Goal: Consume media (video, audio)

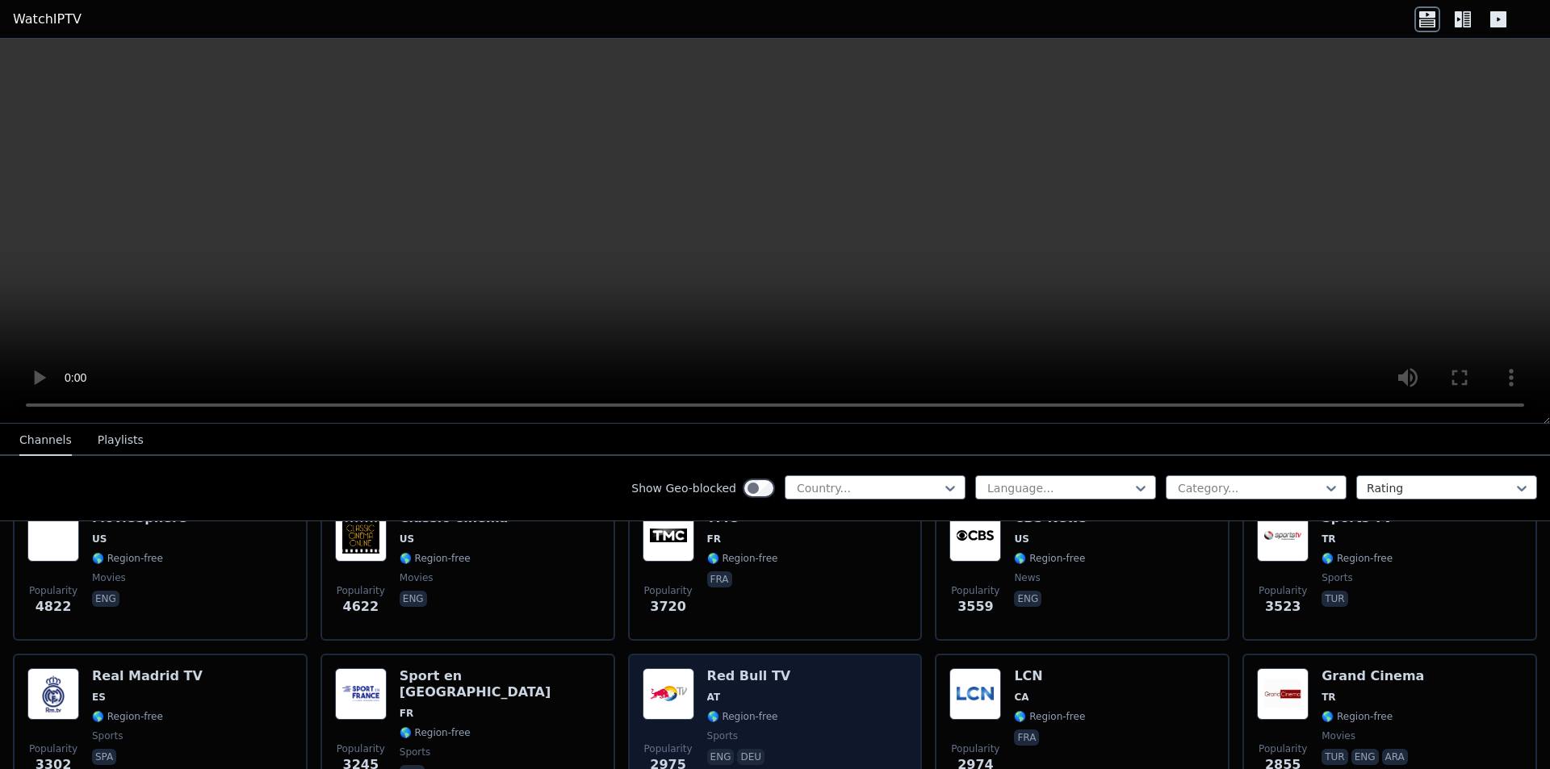
scroll to position [484, 0]
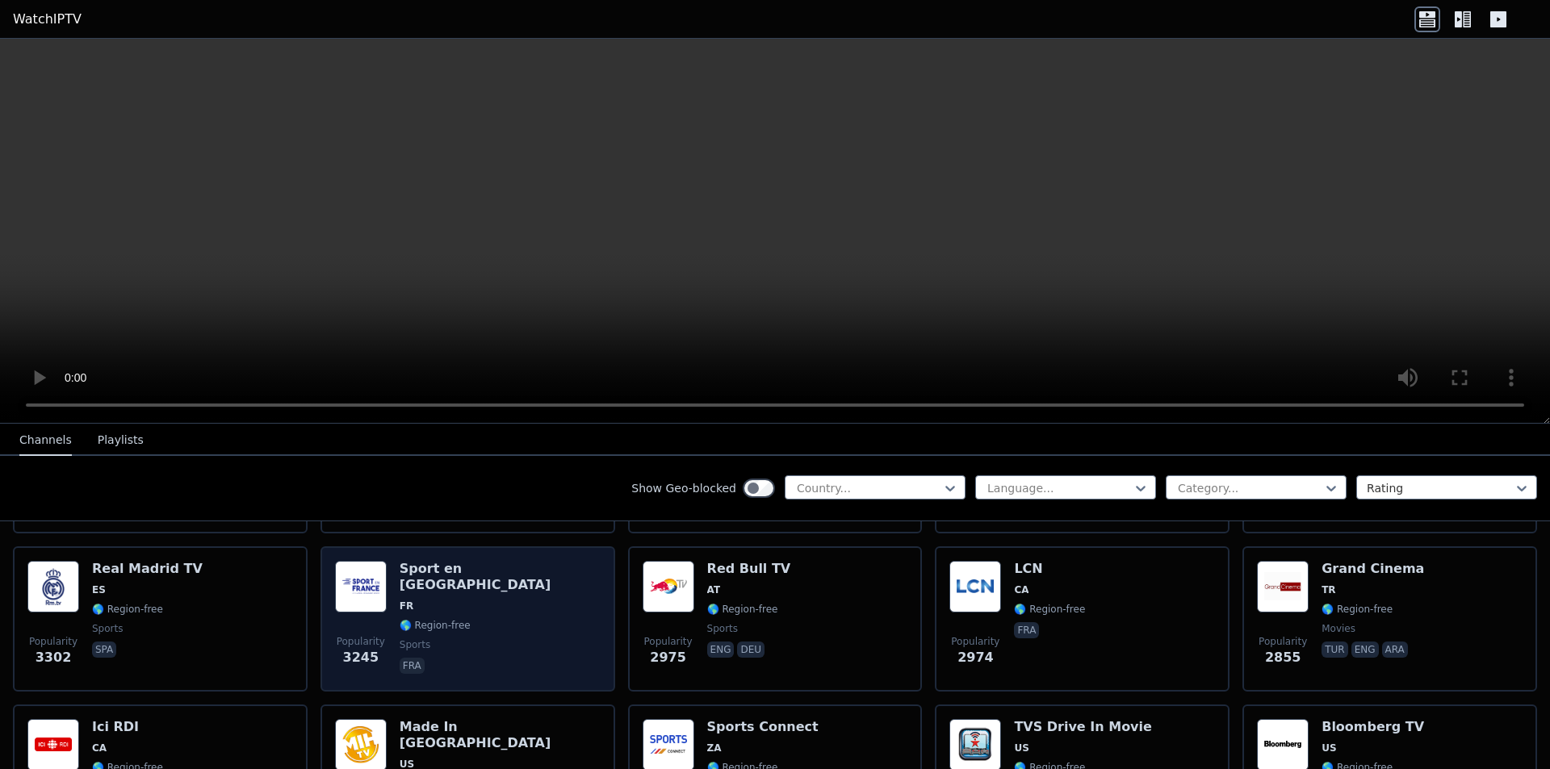
click at [435, 619] on span "🌎 Region-free" at bounding box center [435, 625] width 71 height 13
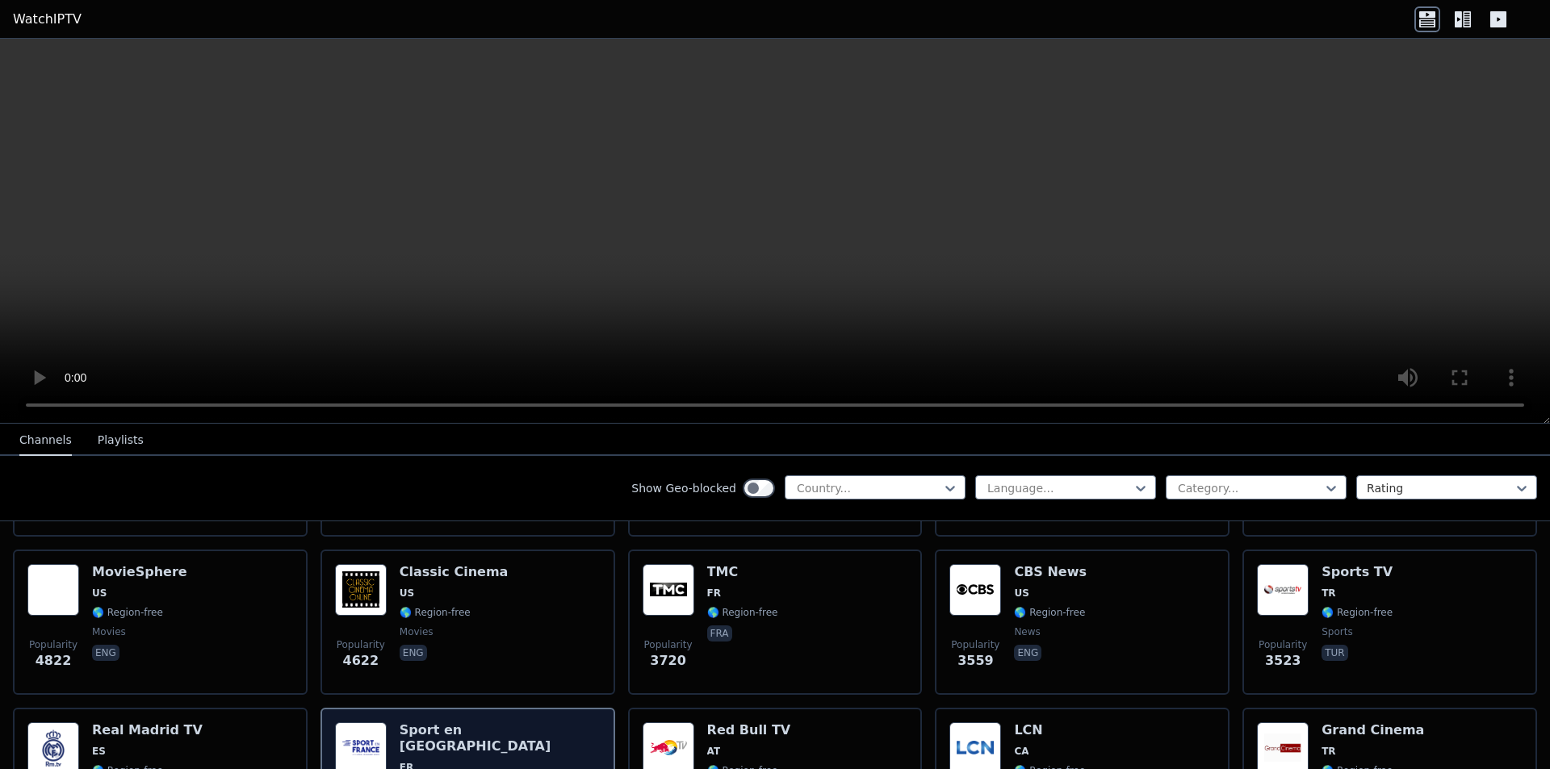
scroll to position [404, 0]
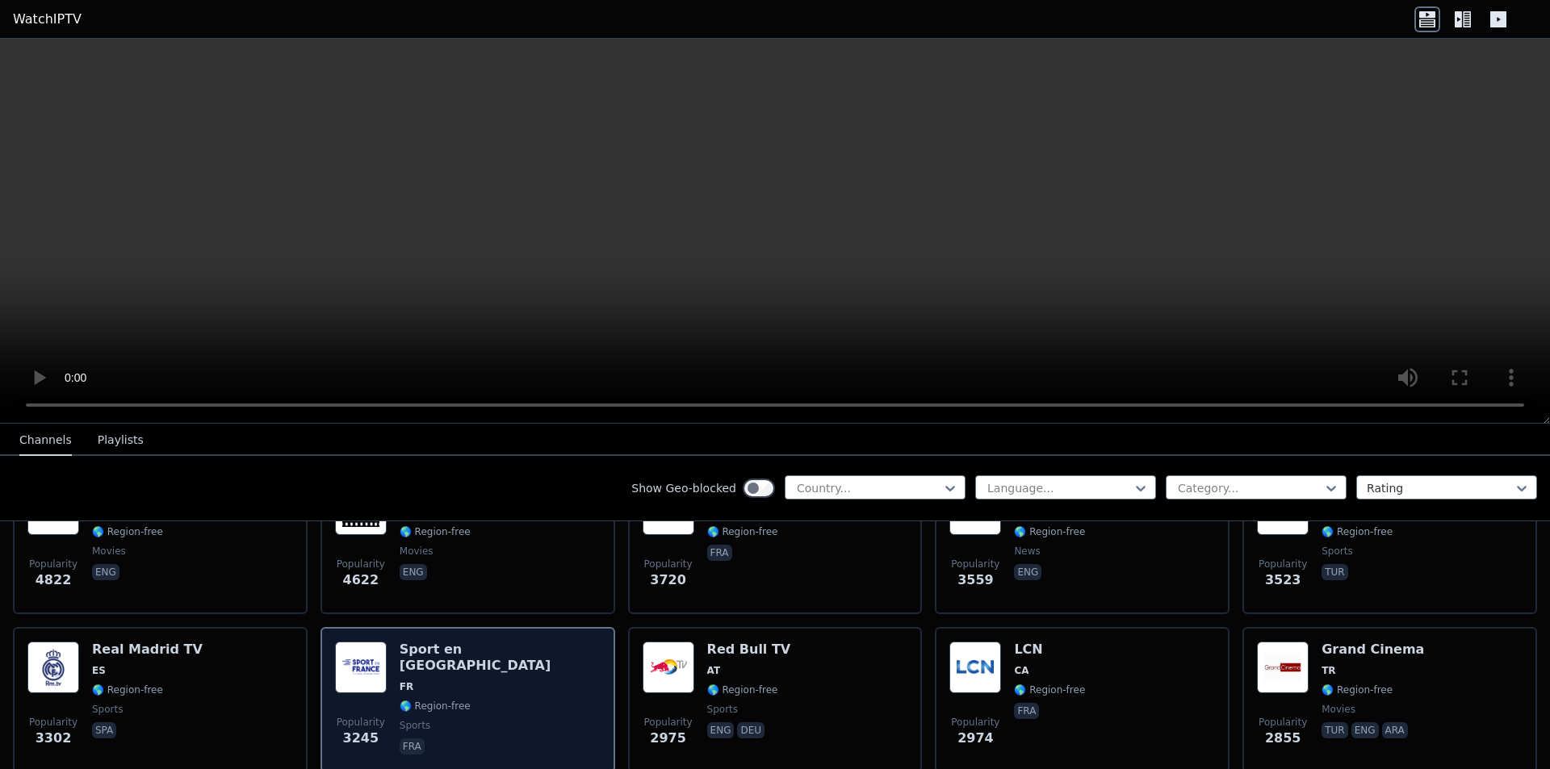
click at [526, 654] on div "Popularity 3245 Sport en [GEOGRAPHIC_DATA] FR 🌎 Region-free sports fra" at bounding box center [468, 700] width 266 height 116
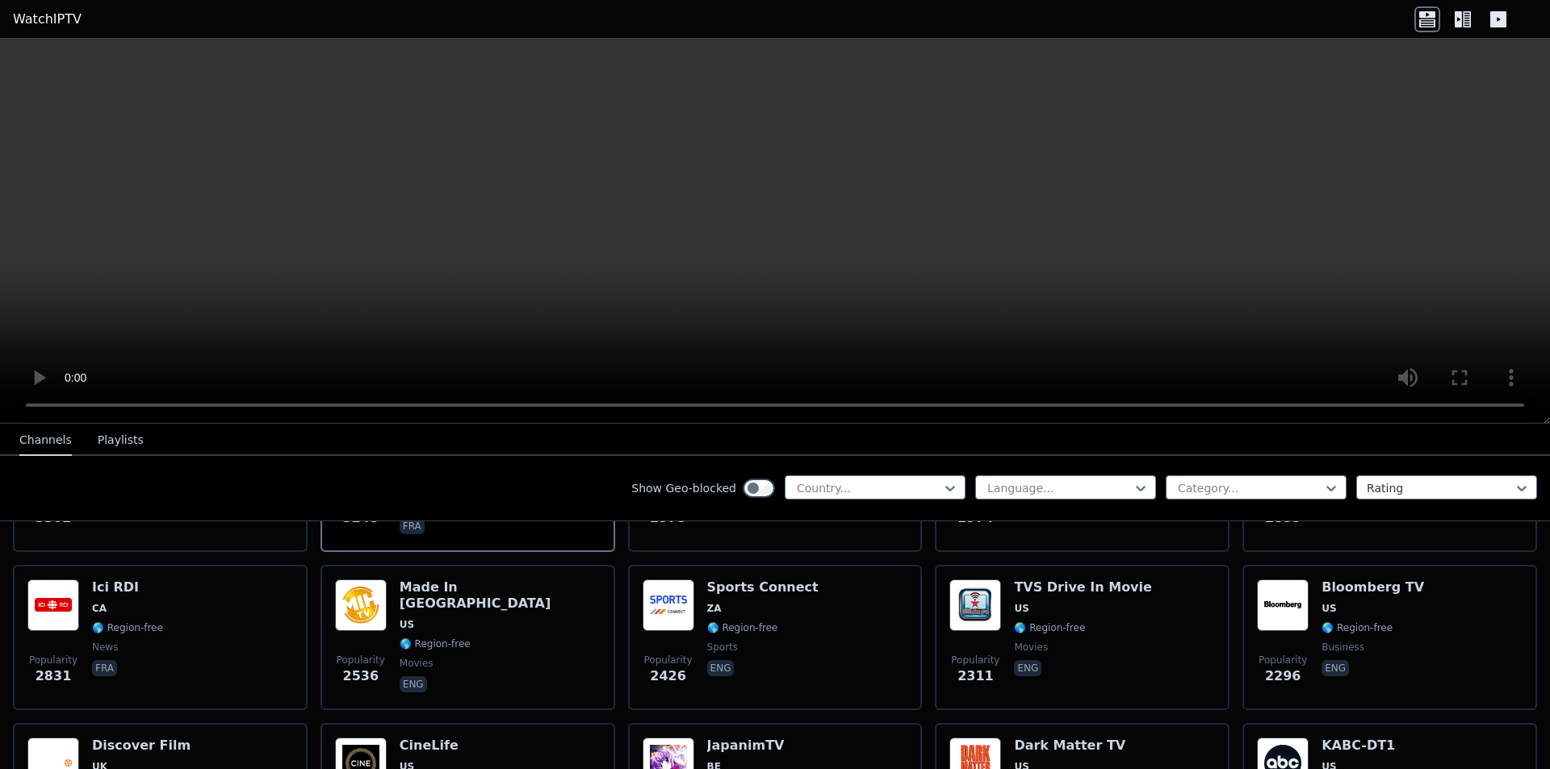
scroll to position [646, 0]
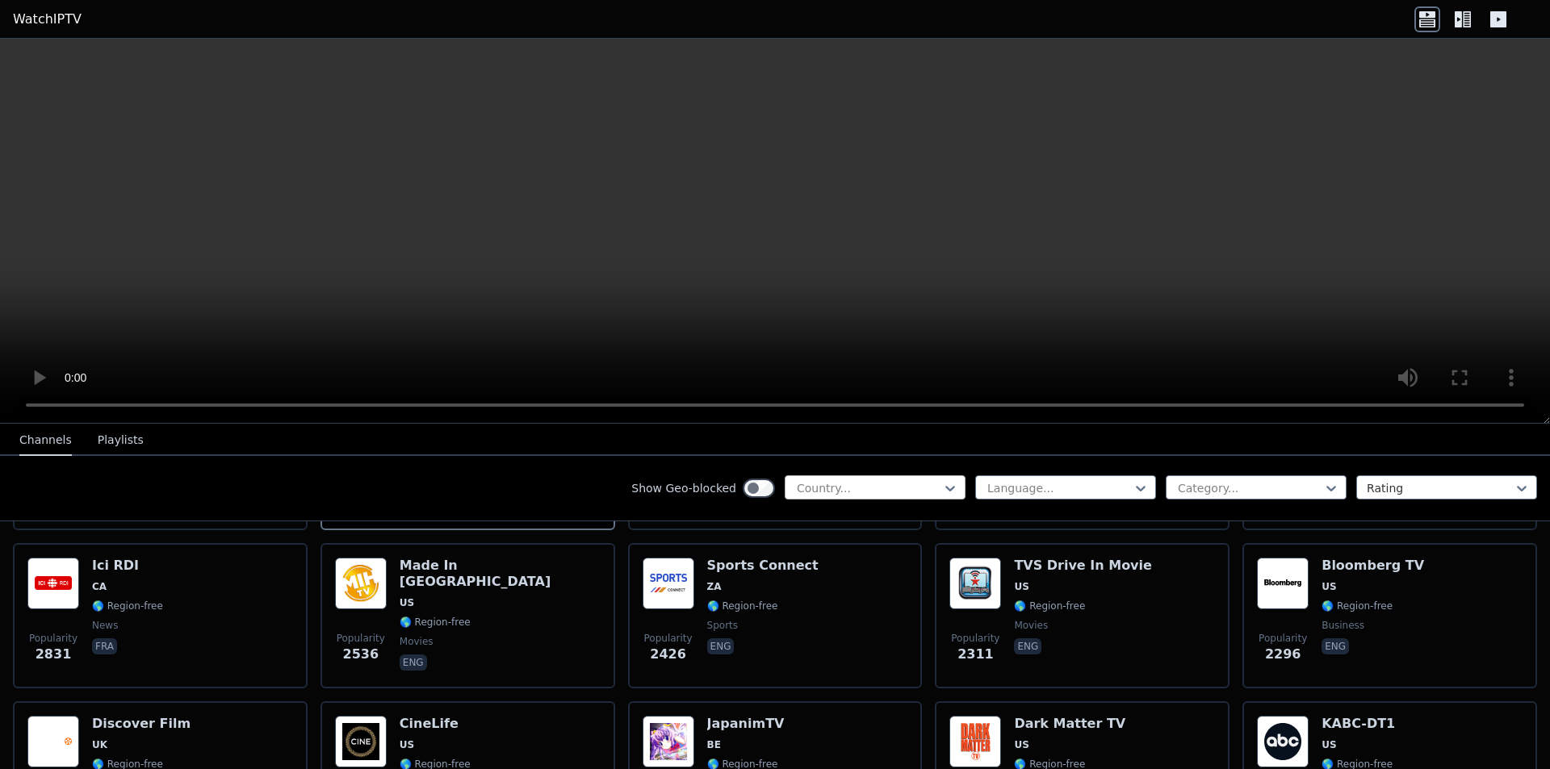
click at [926, 480] on div at bounding box center [868, 488] width 147 height 16
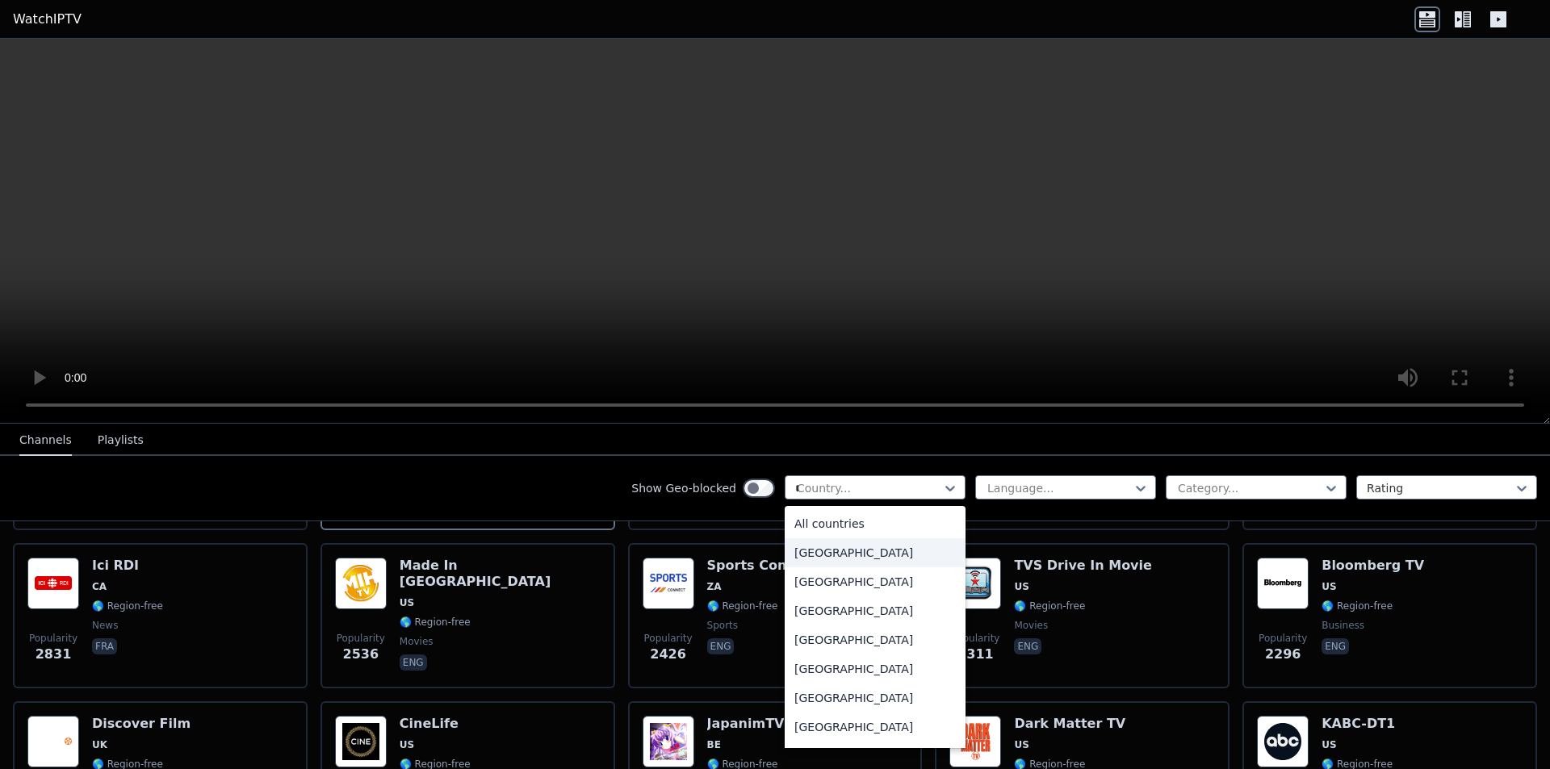
type input "**"
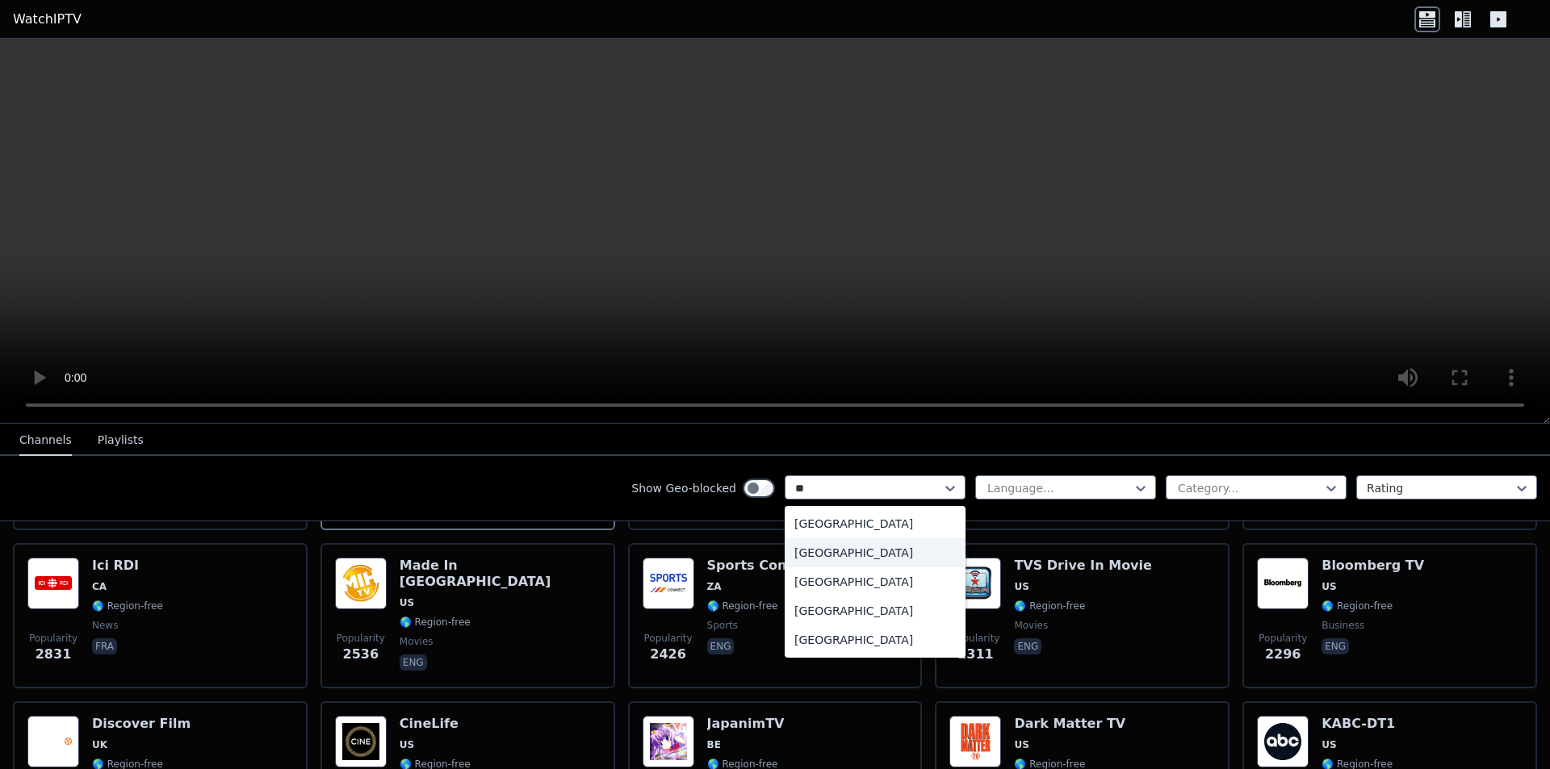
click at [838, 547] on div "[GEOGRAPHIC_DATA]" at bounding box center [875, 553] width 181 height 29
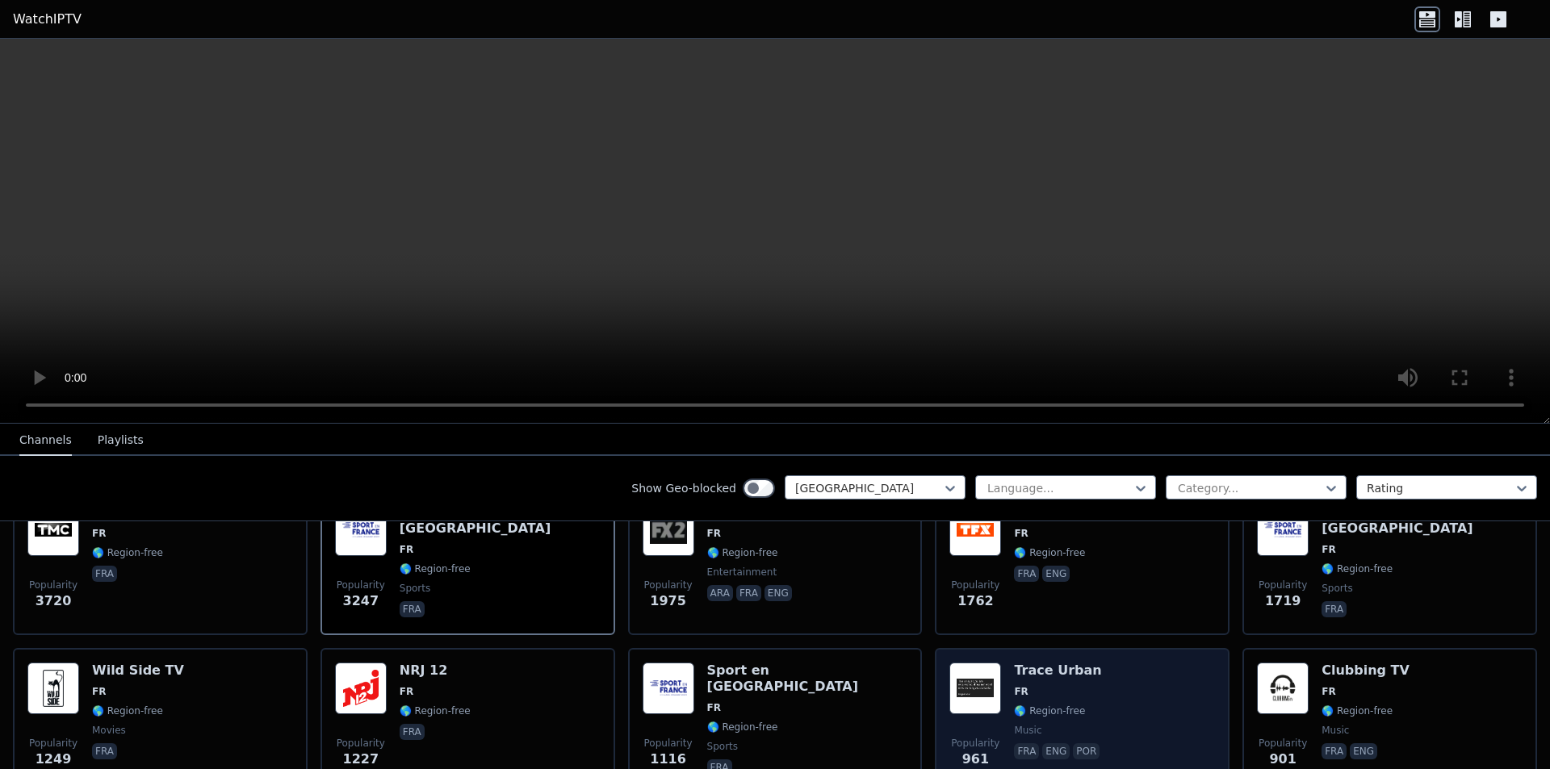
scroll to position [242, 0]
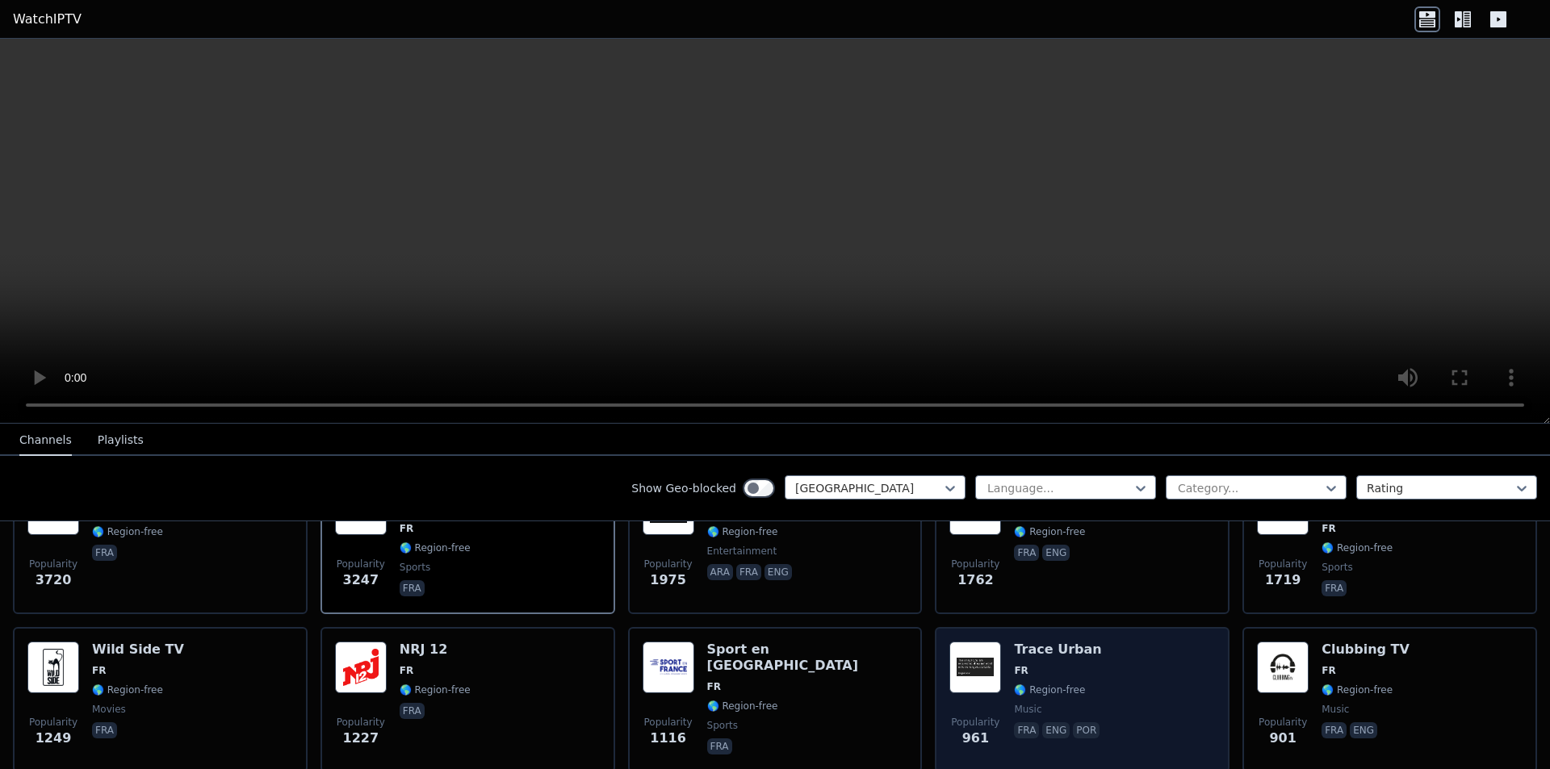
click at [1100, 675] on div "Popularity 961 Trace Urban FR 🌎 Region-free music fra eng por" at bounding box center [1083, 700] width 266 height 116
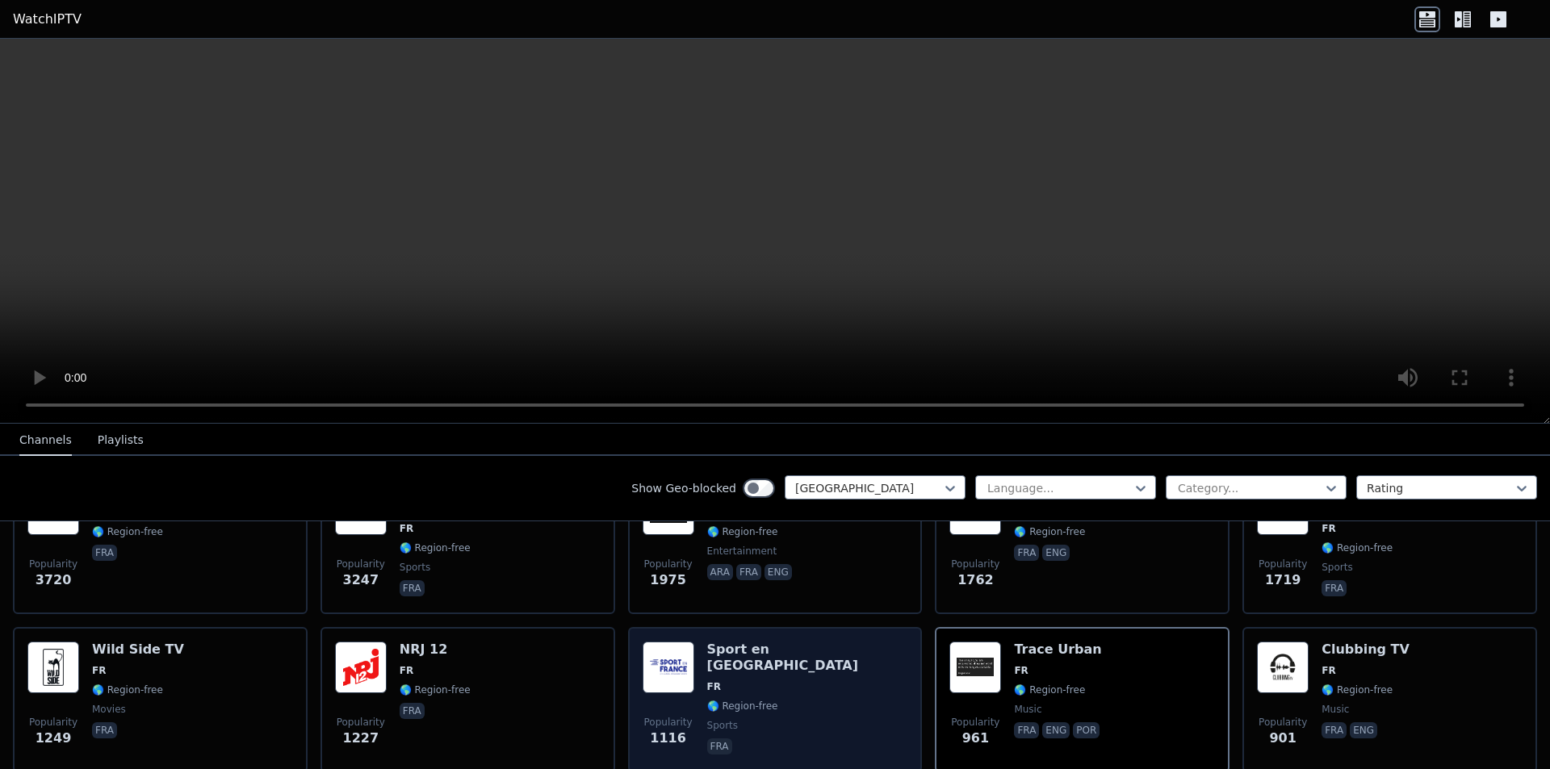
click at [740, 681] on span "FR" at bounding box center [807, 687] width 201 height 13
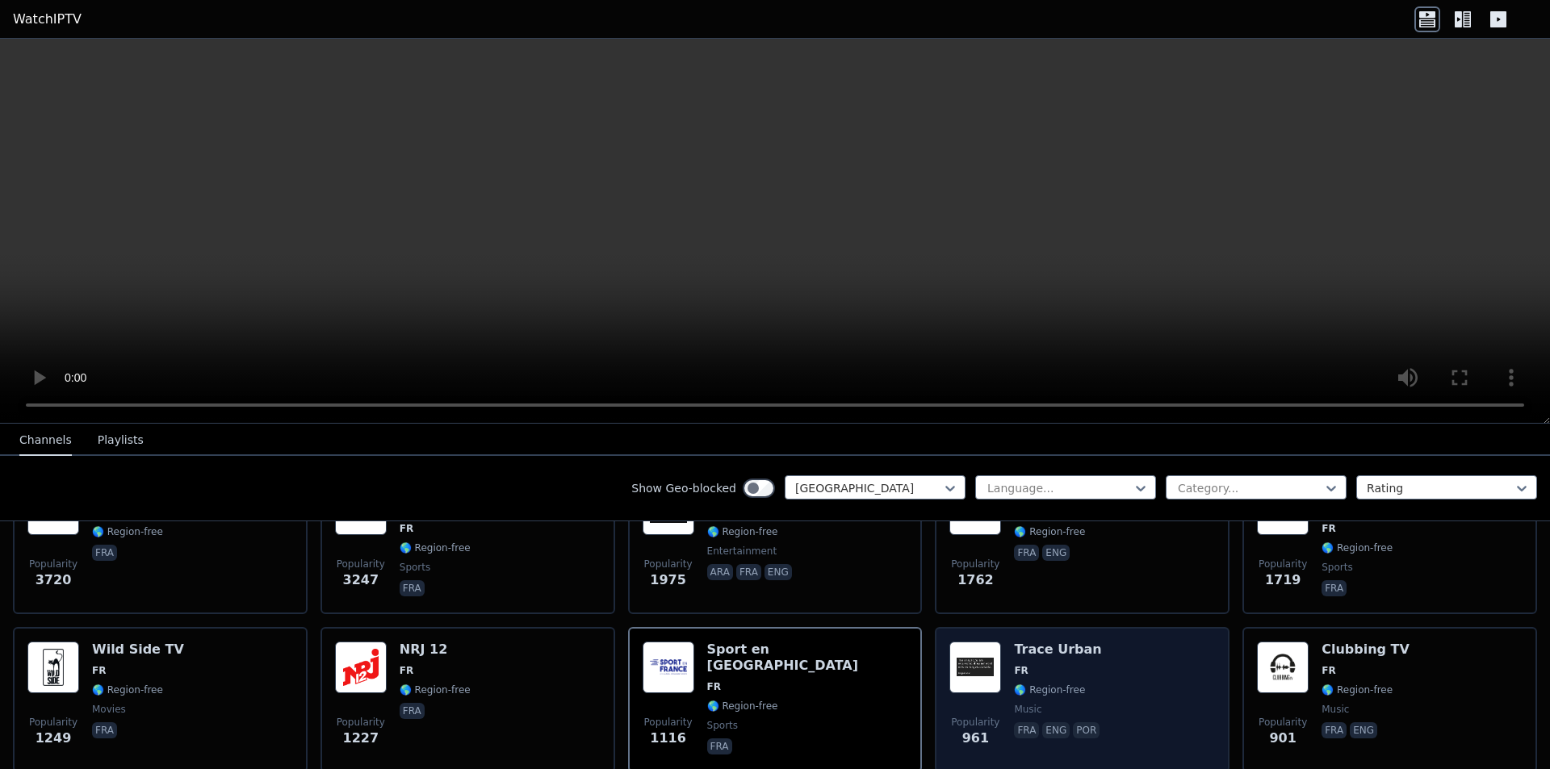
click at [983, 670] on img at bounding box center [976, 668] width 52 height 52
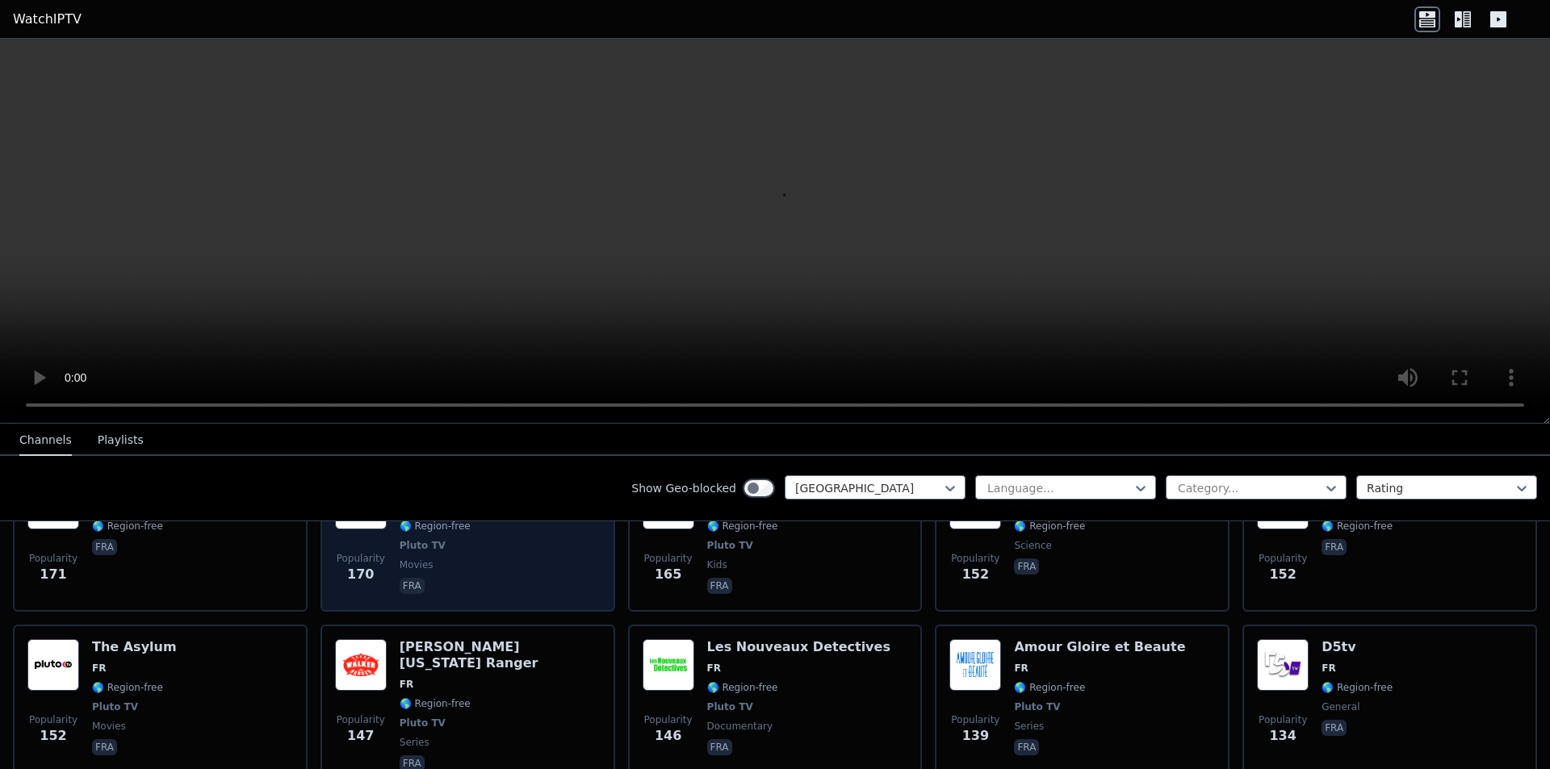
scroll to position [1534, 0]
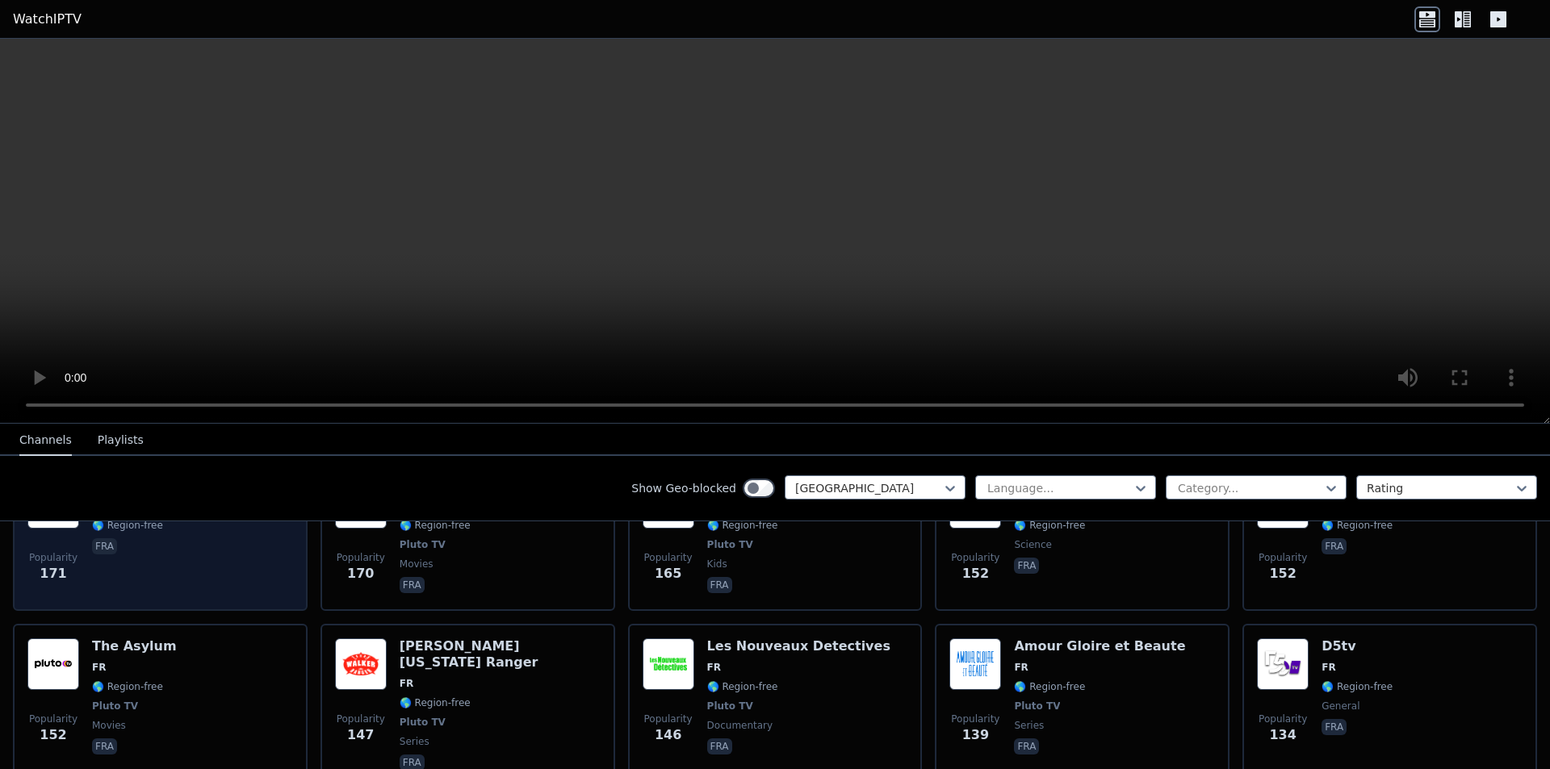
click at [138, 539] on span "fra" at bounding box center [148, 548] width 112 height 19
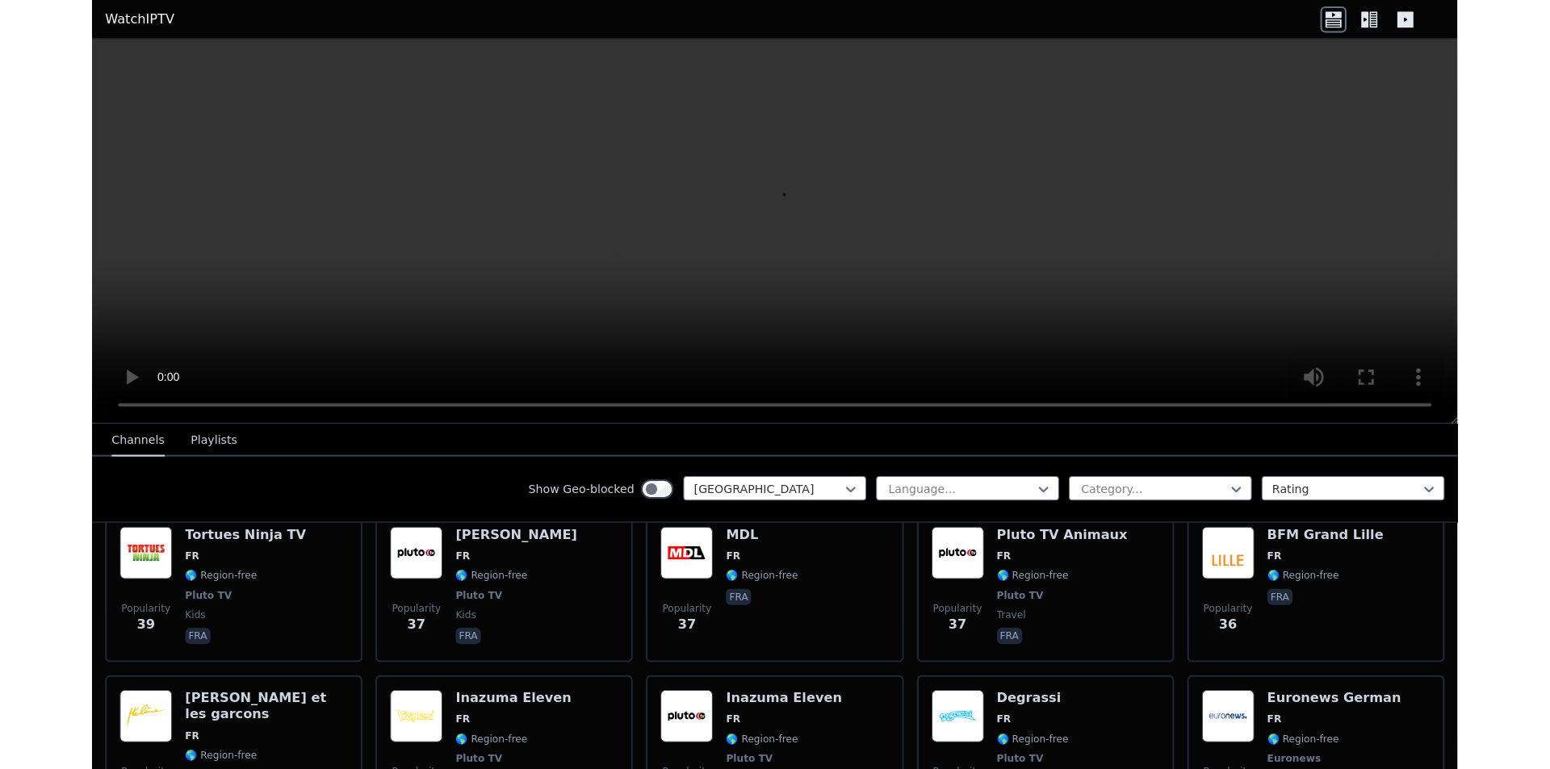
scroll to position [4683, 0]
